Goal: Information Seeking & Learning: Learn about a topic

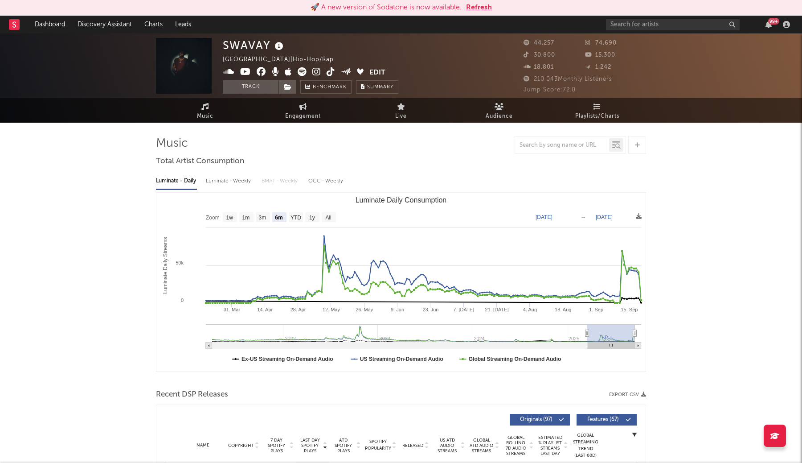
select select "6m"
click at [477, 9] on button "Refresh" at bounding box center [479, 7] width 26 height 11
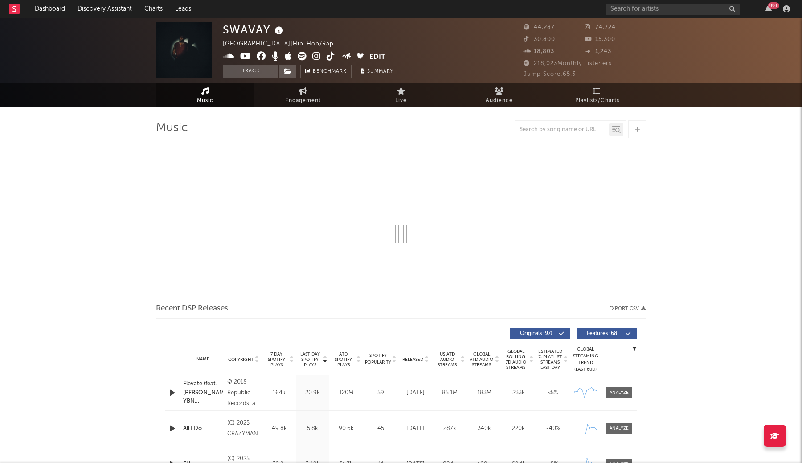
select select "6m"
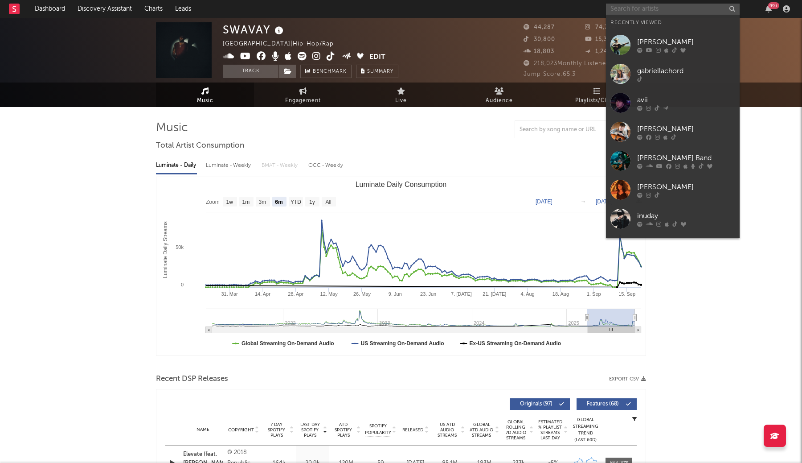
click at [681, 8] on input "text" at bounding box center [673, 9] width 134 height 11
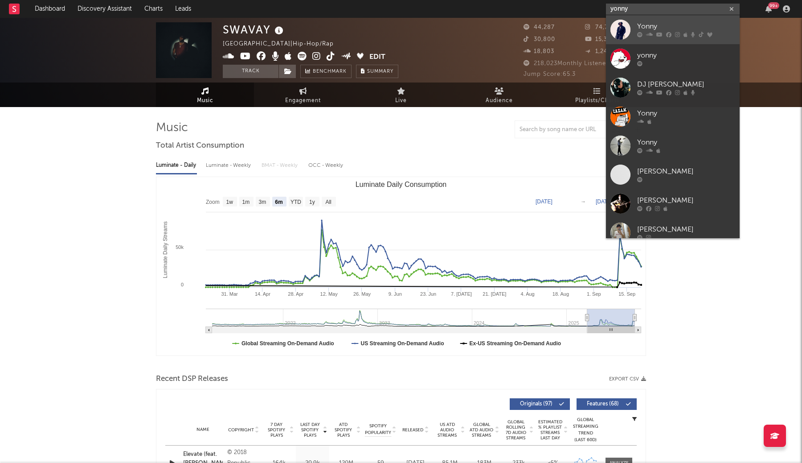
type input "yonny"
click at [691, 27] on div "Yonny" at bounding box center [686, 26] width 98 height 11
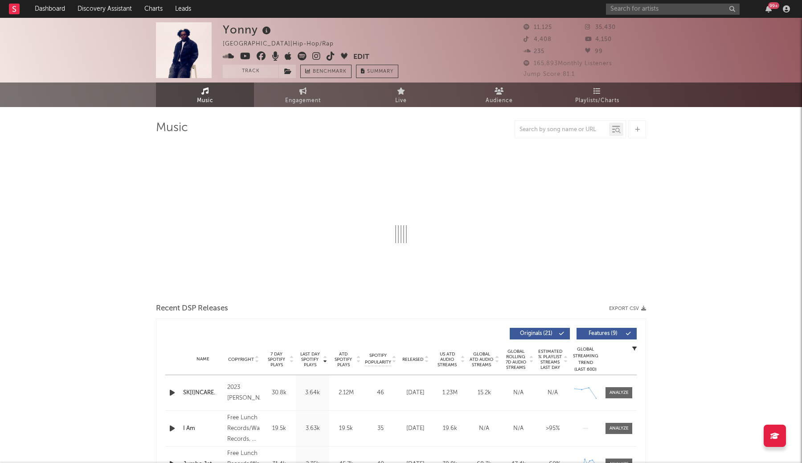
select select "6m"
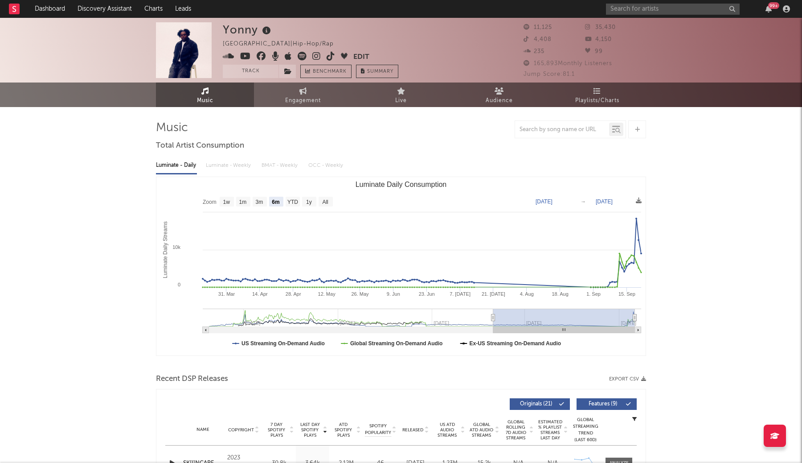
click at [308, 97] on span "Engagement" at bounding box center [303, 100] width 36 height 11
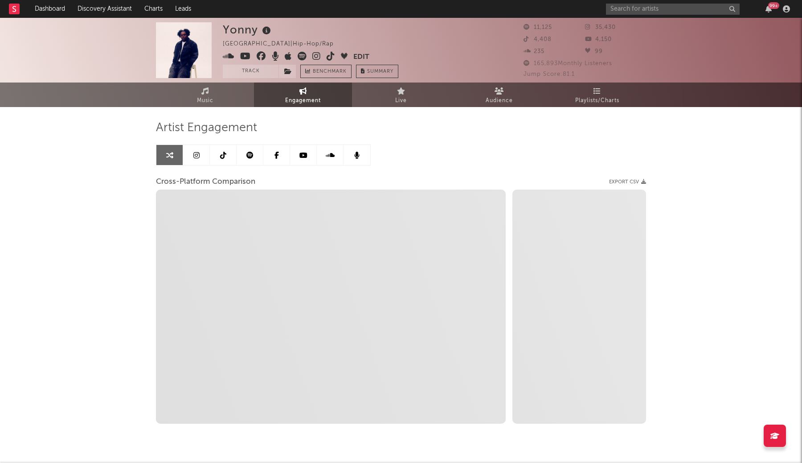
select select "1w"
select select "1m"
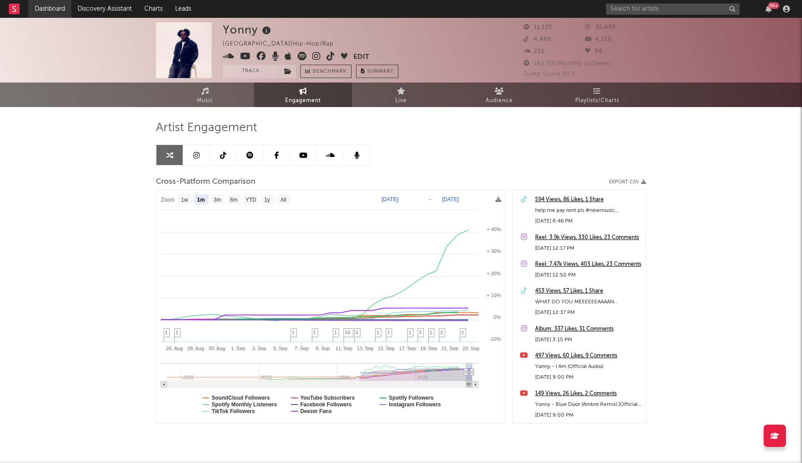
click at [50, 13] on link "Dashboard" at bounding box center [50, 9] width 43 height 18
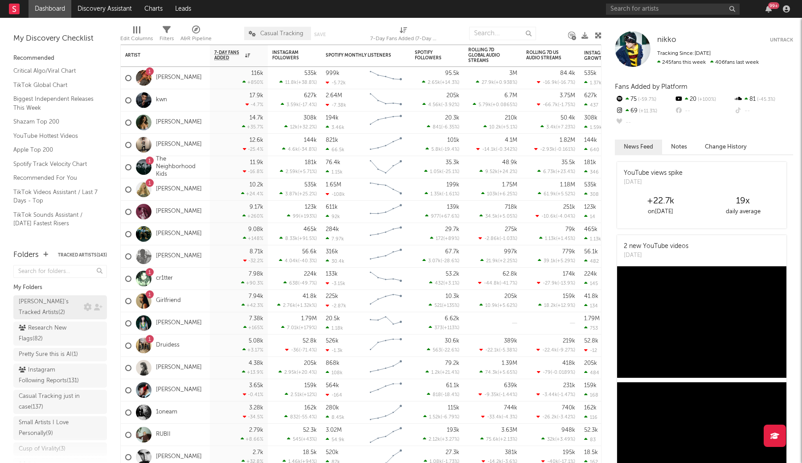
click at [82, 307] on div "[PERSON_NAME]'s Tracked Artists ( 2 )" at bounding box center [51, 306] width 65 height 21
